Goal: Transaction & Acquisition: Book appointment/travel/reservation

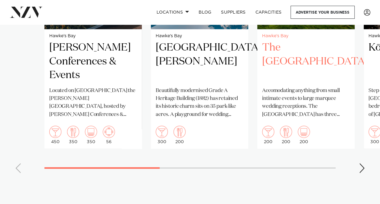
scroll to position [512, 0]
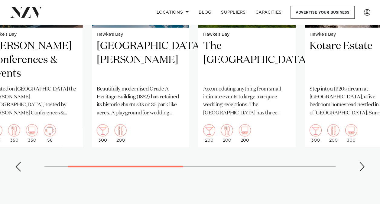
click at [90, 165] on swiper-container "Hawke's Bay [PERSON_NAME] Conferences & Events Located on [GEOGRAPHIC_DATA] the…" at bounding box center [190, 36] width 380 height 279
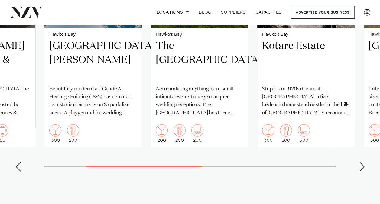
click at [360, 165] on div "Next slide" at bounding box center [362, 167] width 6 height 10
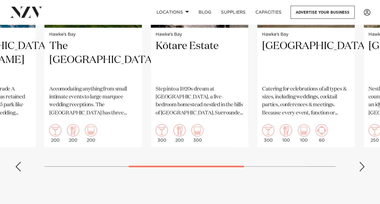
click at [360, 165] on div "Next slide" at bounding box center [362, 167] width 6 height 10
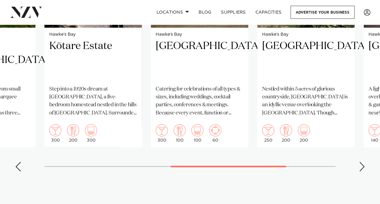
click at [360, 165] on div "Next slide" at bounding box center [362, 167] width 6 height 10
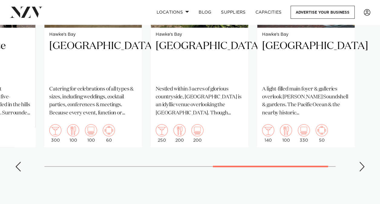
click at [363, 167] on div "Next slide" at bounding box center [362, 167] width 6 height 10
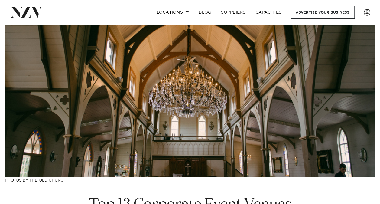
scroll to position [0, 0]
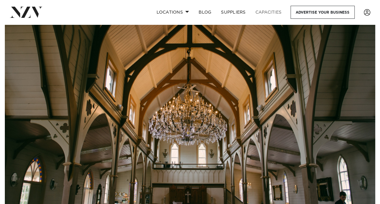
click at [267, 11] on link "Capacities" at bounding box center [269, 12] width 36 height 13
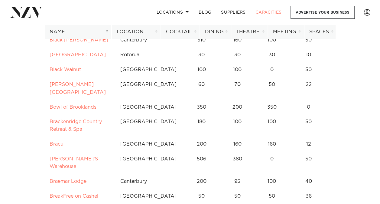
scroll to position [545, 0]
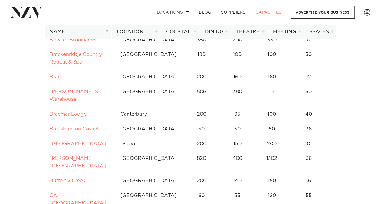
click at [186, 11] on span at bounding box center [187, 12] width 4 height 2
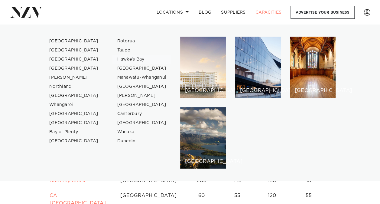
click at [134, 57] on link "Hawke's Bay" at bounding box center [142, 59] width 59 height 9
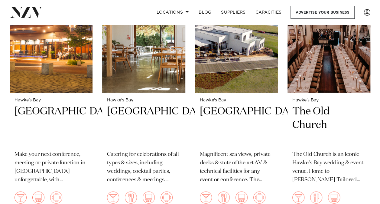
scroll to position [514, 0]
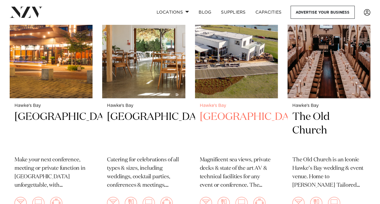
click at [234, 110] on h2 "East Pier Hotel" at bounding box center [236, 130] width 73 height 41
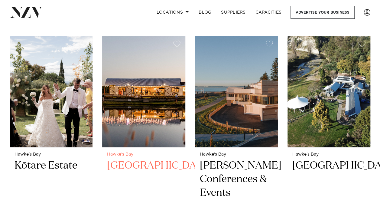
scroll to position [212, 0]
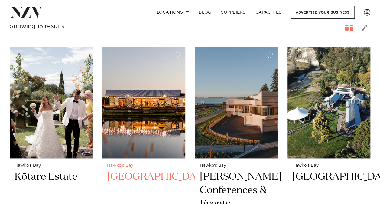
click at [137, 75] on img at bounding box center [143, 102] width 83 height 111
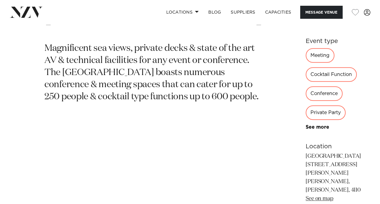
scroll to position [242, 0]
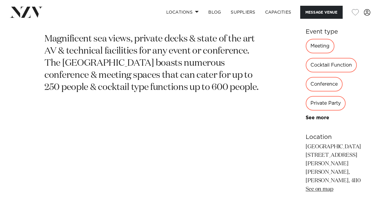
click at [306, 77] on div "Conference" at bounding box center [324, 84] width 37 height 15
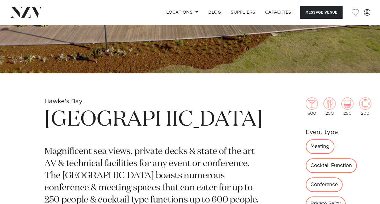
scroll to position [0, 0]
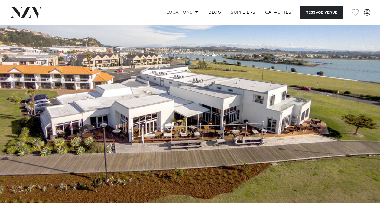
click at [195, 11] on link "Locations" at bounding box center [182, 12] width 42 height 13
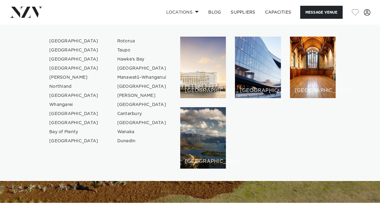
click at [277, 190] on img at bounding box center [190, 114] width 380 height 178
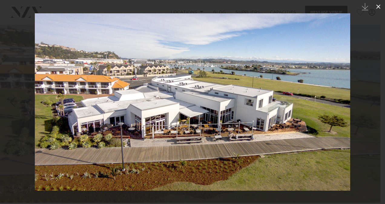
click at [378, 4] on icon at bounding box center [378, 6] width 7 height 7
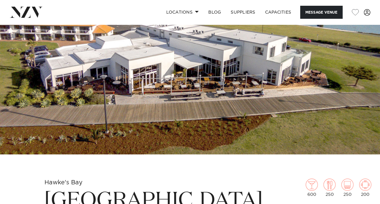
scroll to position [182, 0]
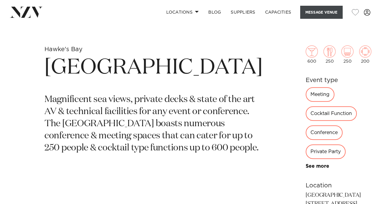
click at [322, 13] on button "Message Venue" at bounding box center [321, 12] width 42 height 13
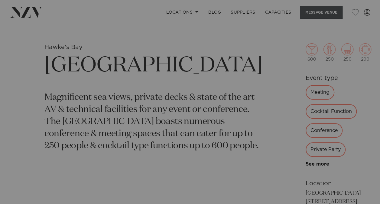
scroll to position [184, 0]
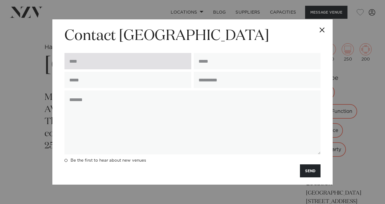
click at [100, 58] on input "text" at bounding box center [127, 61] width 127 height 16
type input "**********"
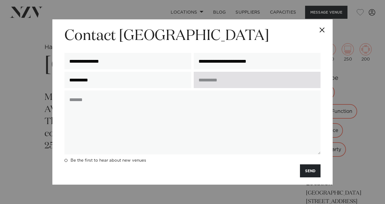
click at [219, 80] on input "text" at bounding box center [257, 80] width 127 height 16
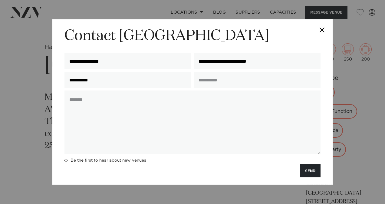
click at [322, 27] on button "Close" at bounding box center [321, 29] width 21 height 21
